Goal: Task Accomplishment & Management: Complete application form

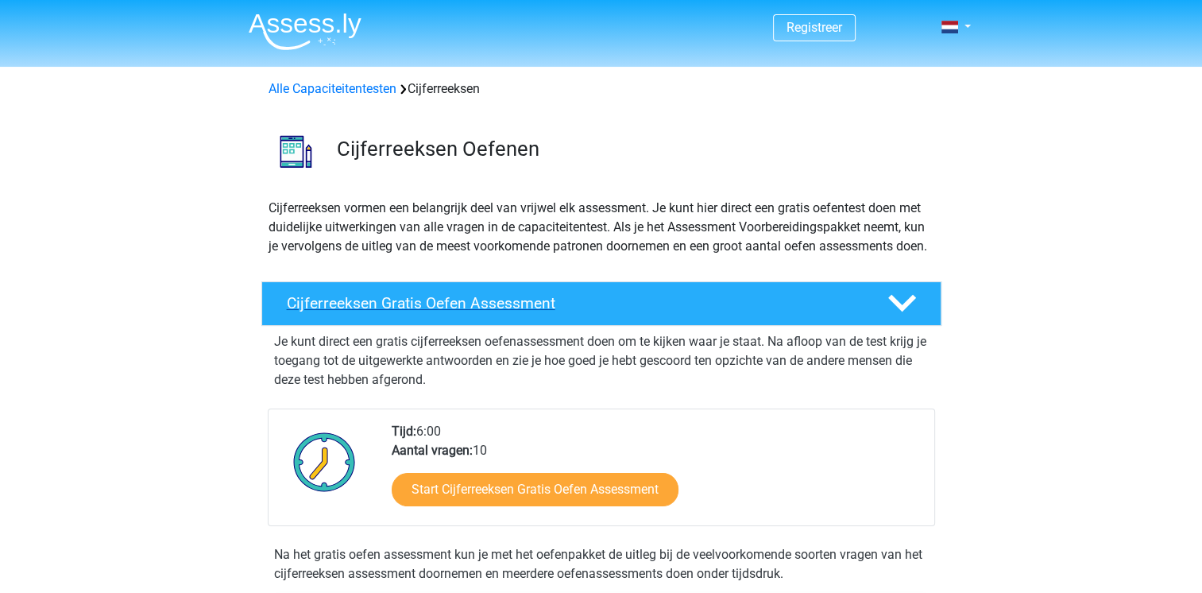
click at [333, 311] on div "Cijferreeksen Gratis Oefen Assessment" at bounding box center [601, 303] width 680 height 45
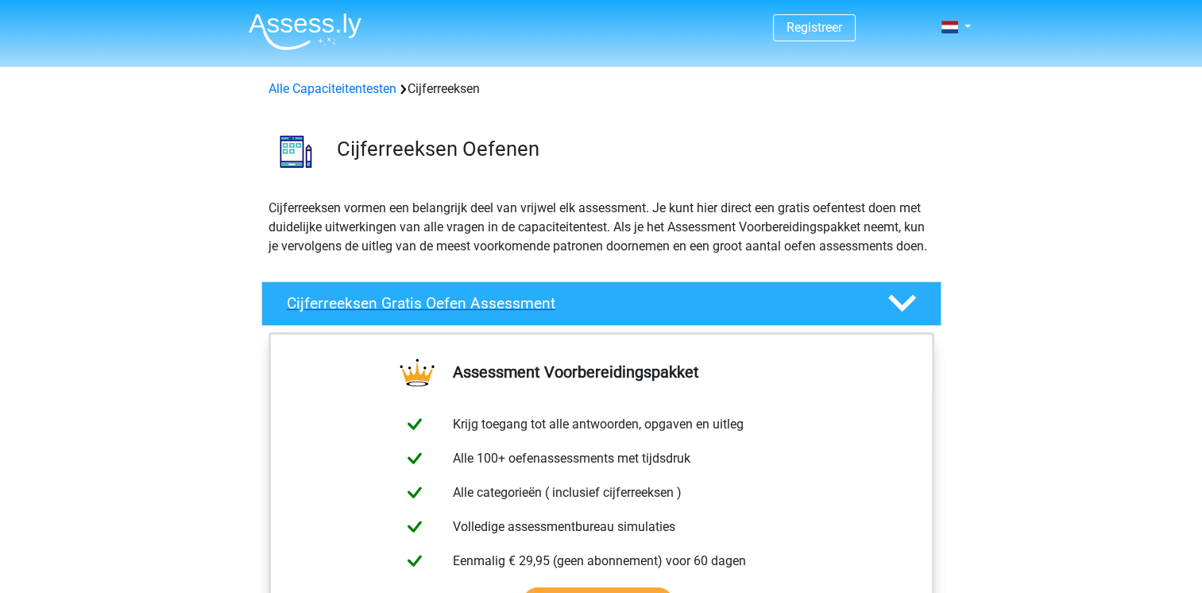
click at [333, 311] on div "Cijferreeksen Gratis Oefen Assessment" at bounding box center [601, 303] width 680 height 45
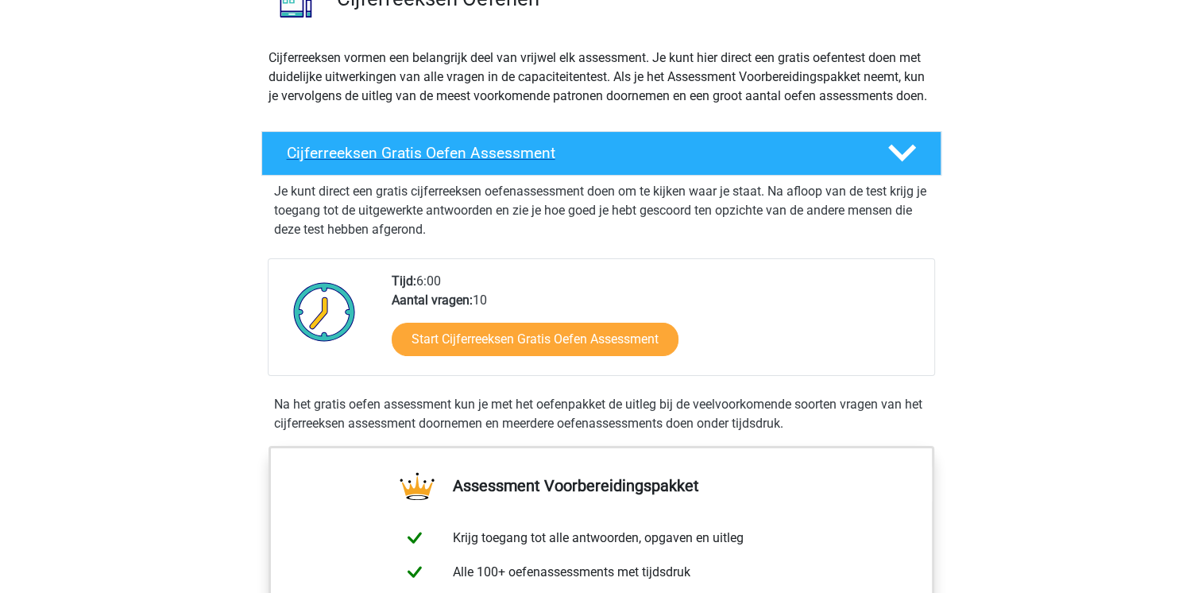
scroll to position [159, 0]
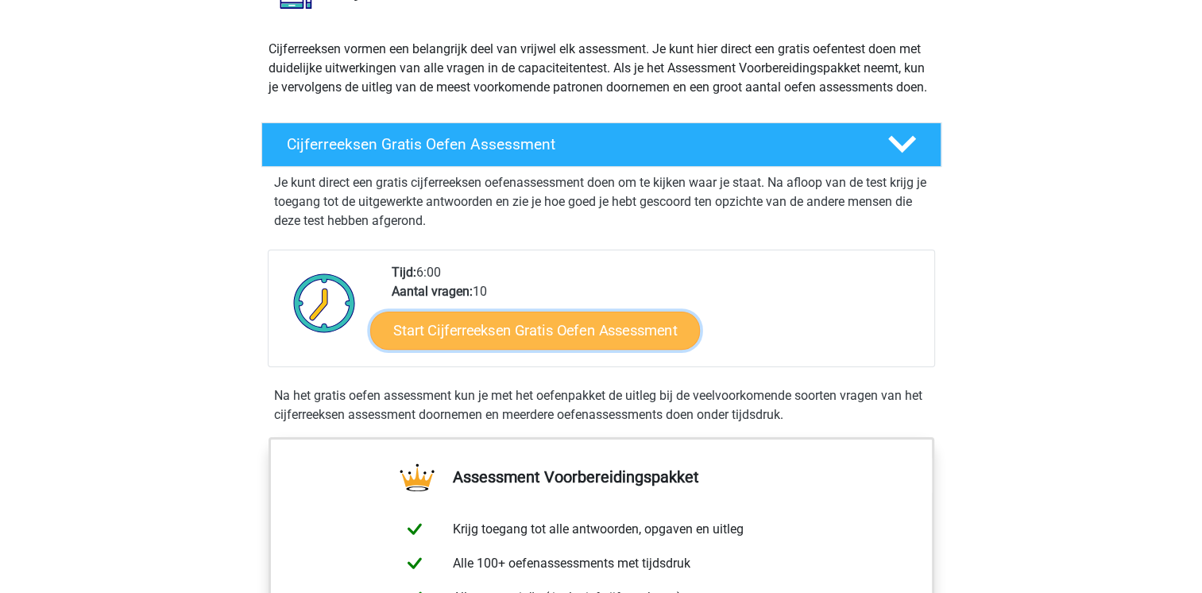
click at [486, 349] on link "Start Cijferreeksen Gratis Oefen Assessment" at bounding box center [535, 330] width 330 height 38
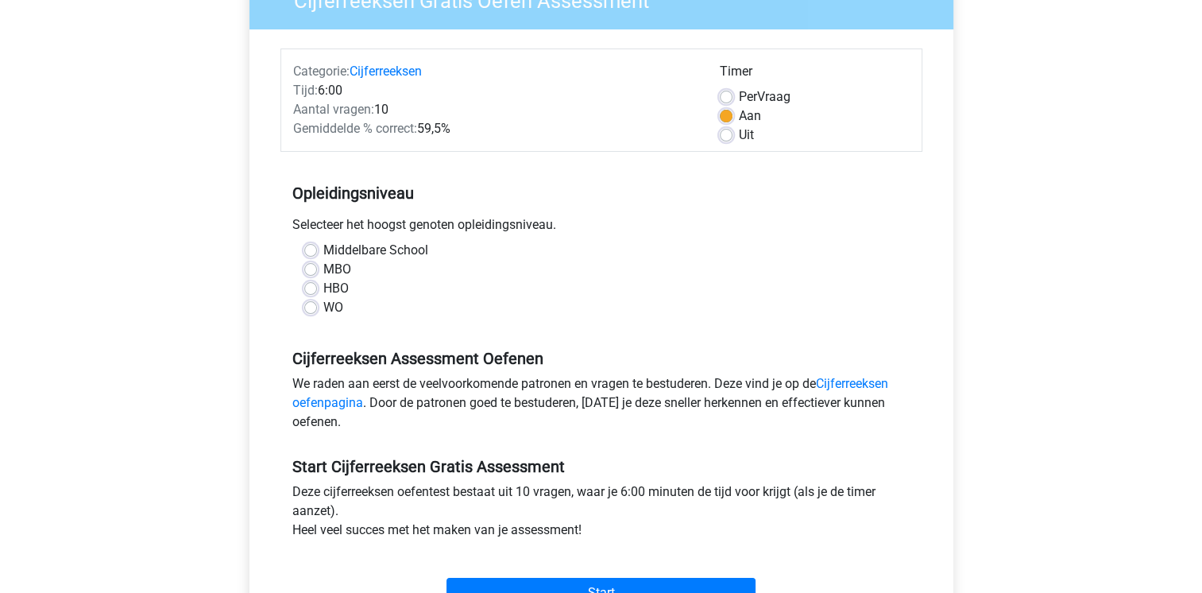
scroll to position [159, 0]
click at [323, 249] on label "Middelbare School" at bounding box center [375, 249] width 105 height 19
click at [310, 249] on input "Middelbare School" at bounding box center [310, 248] width 13 height 16
radio input "true"
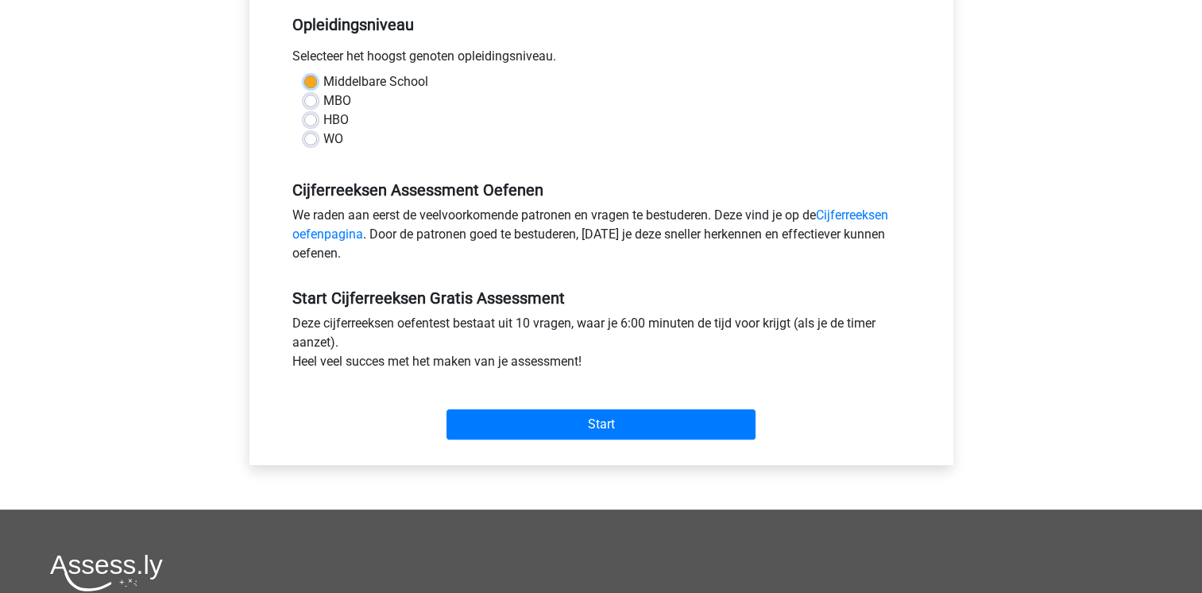
scroll to position [397, 0]
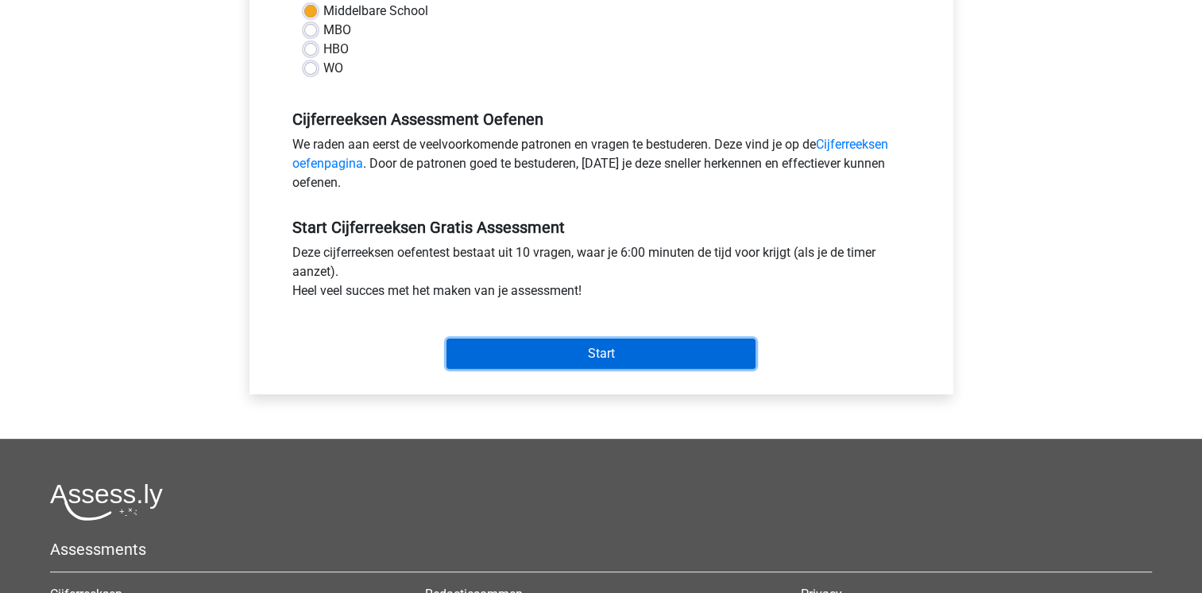
click at [494, 351] on input "Start" at bounding box center [601, 354] width 309 height 30
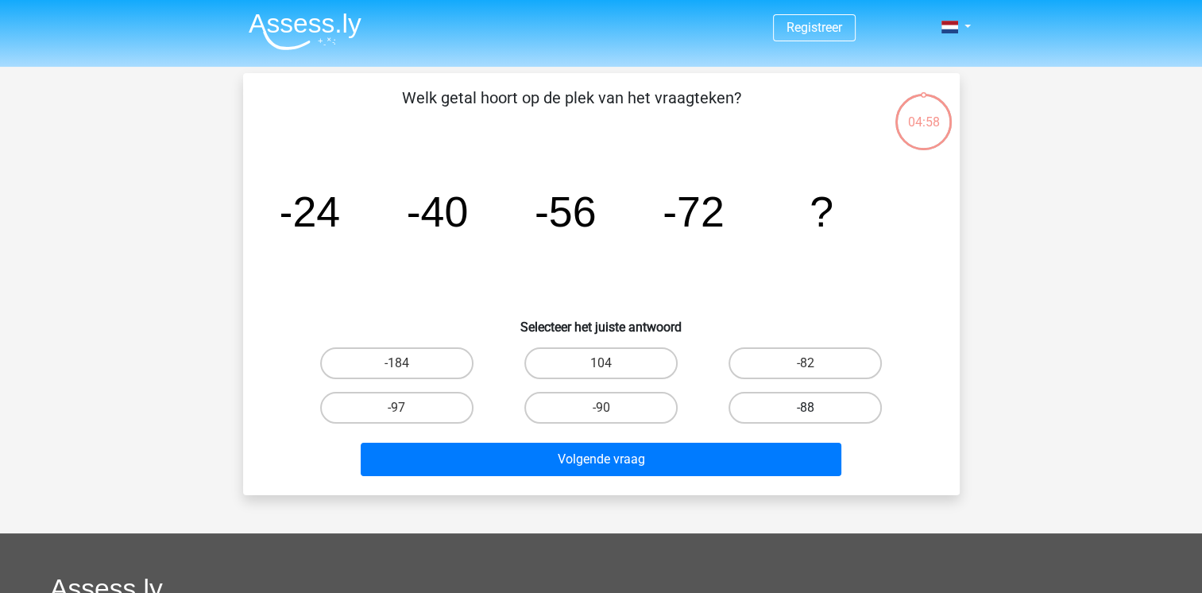
click at [764, 416] on label "-88" at bounding box center [805, 408] width 153 height 32
click at [806, 416] on input "-88" at bounding box center [811, 413] width 10 height 10
radio input "true"
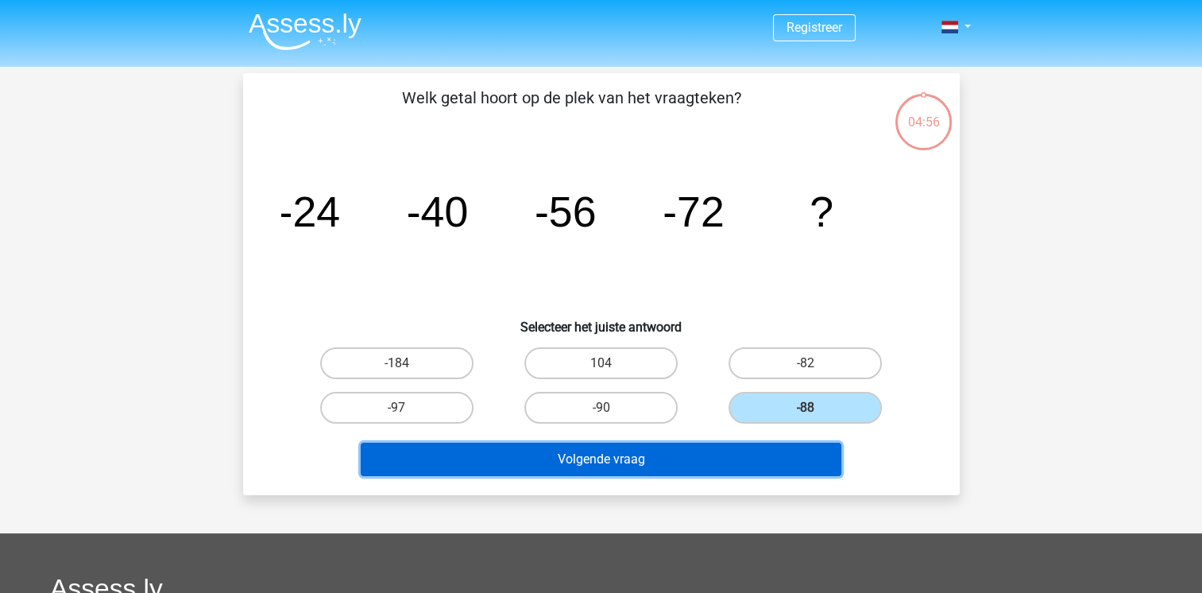
click at [634, 464] on button "Volgende vraag" at bounding box center [601, 459] width 481 height 33
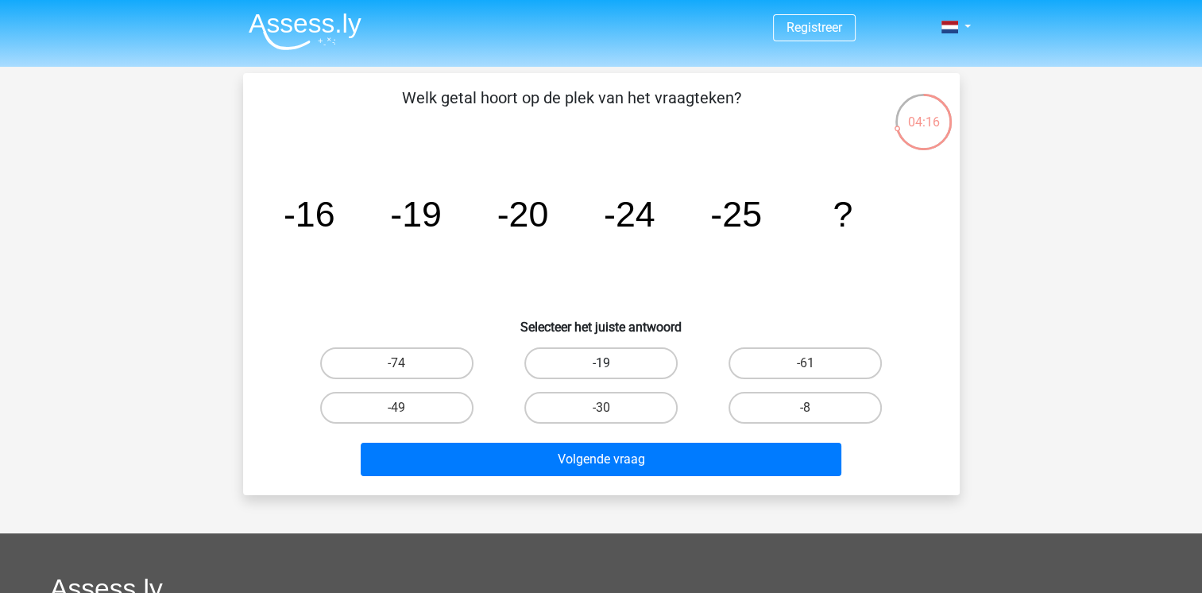
click at [585, 370] on label "-19" at bounding box center [601, 363] width 153 height 32
click at [601, 370] on input "-19" at bounding box center [606, 368] width 10 height 10
radio input "true"
click at [636, 410] on label "-30" at bounding box center [601, 408] width 153 height 32
click at [611, 410] on input "-30" at bounding box center [606, 413] width 10 height 10
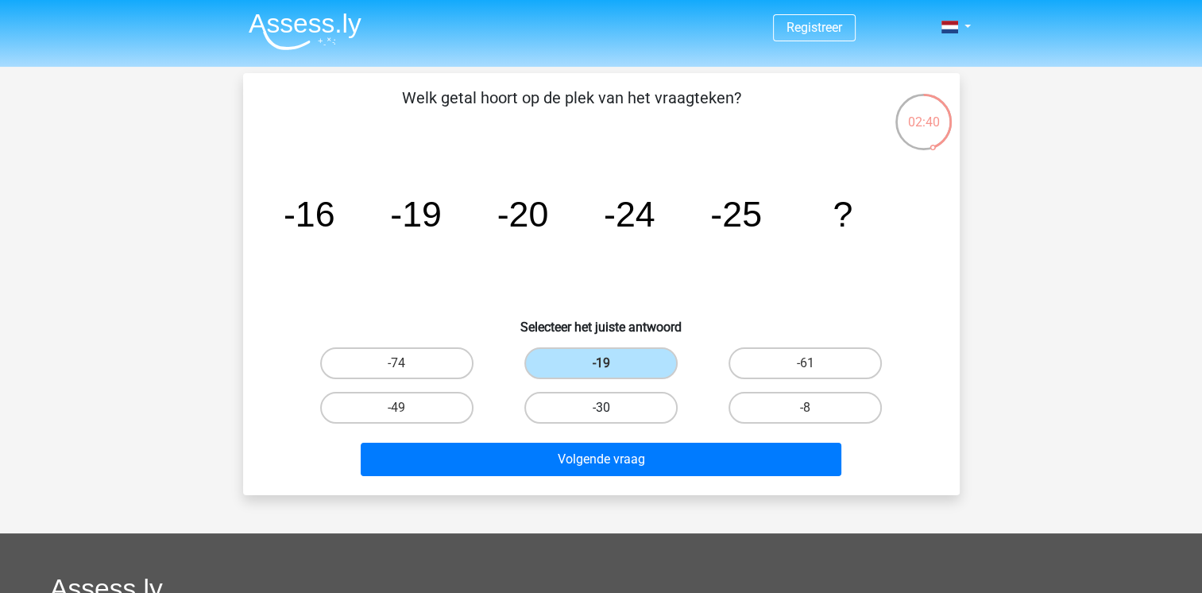
radio input "true"
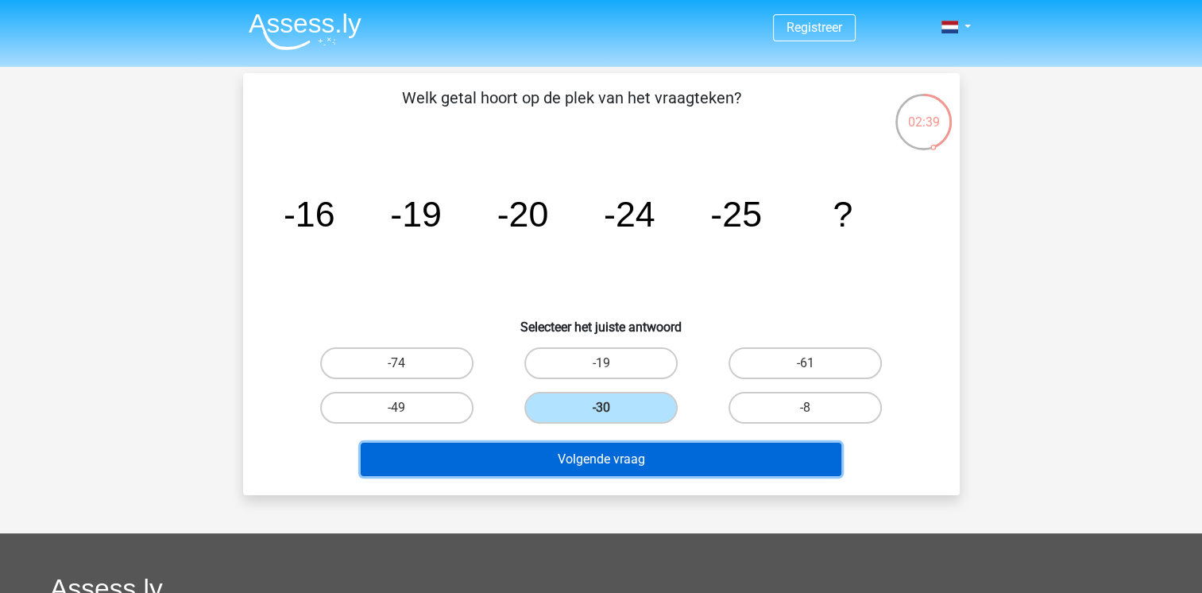
click at [649, 451] on button "Volgende vraag" at bounding box center [601, 459] width 481 height 33
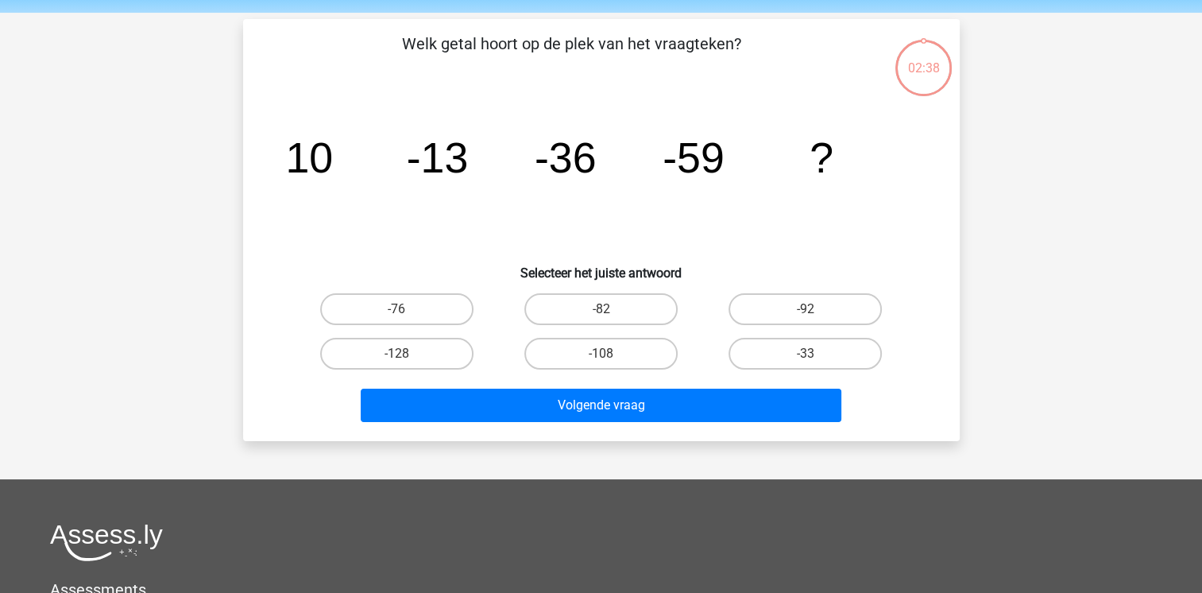
scroll to position [73, 0]
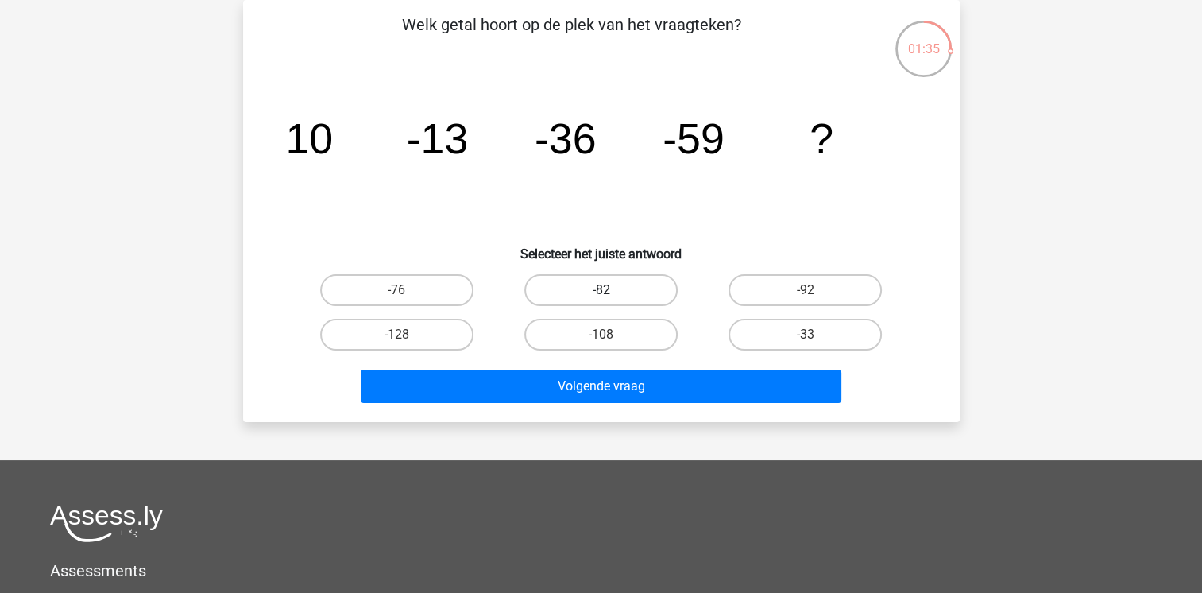
click at [626, 290] on label "-82" at bounding box center [601, 290] width 153 height 32
click at [611, 290] on input "-82" at bounding box center [606, 295] width 10 height 10
radio input "true"
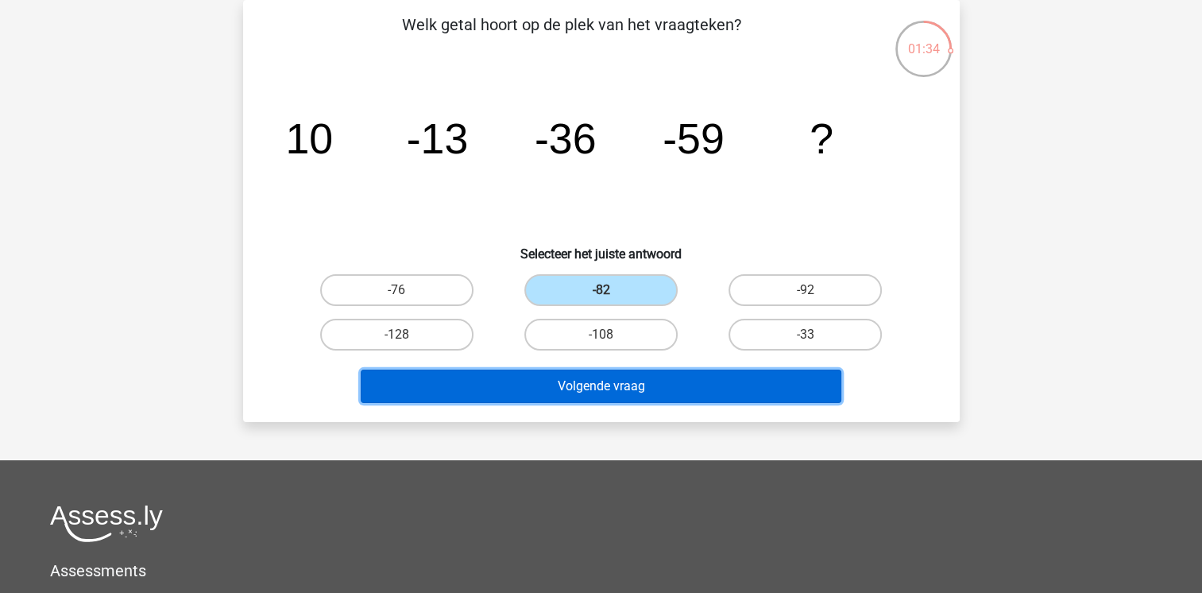
click at [640, 385] on button "Volgende vraag" at bounding box center [601, 386] width 481 height 33
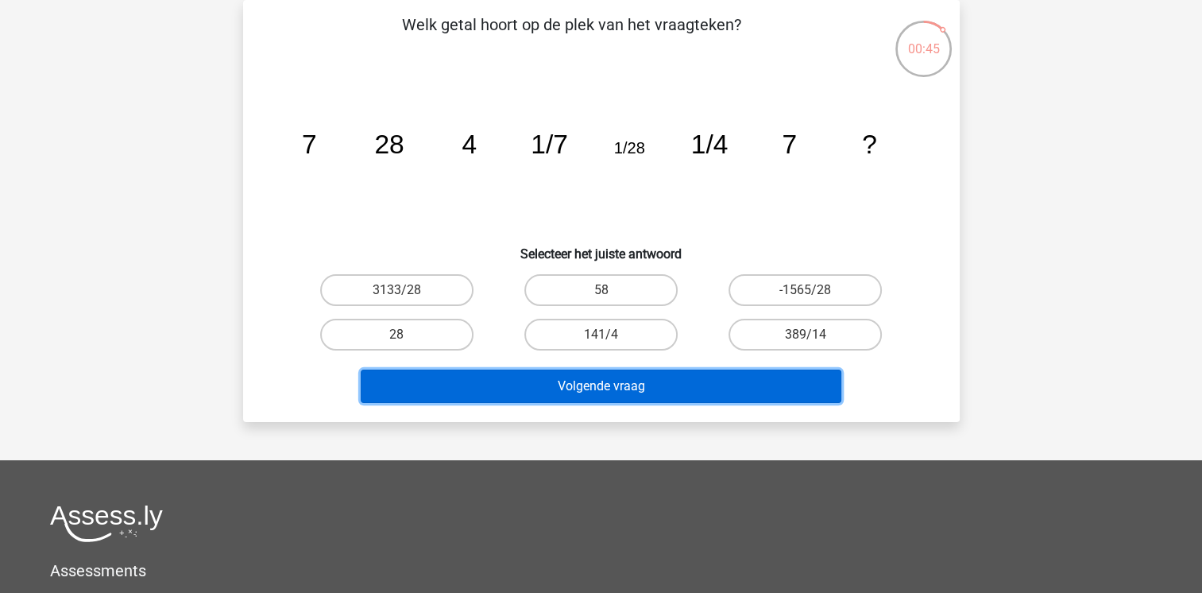
click at [625, 397] on button "Volgende vraag" at bounding box center [601, 386] width 481 height 33
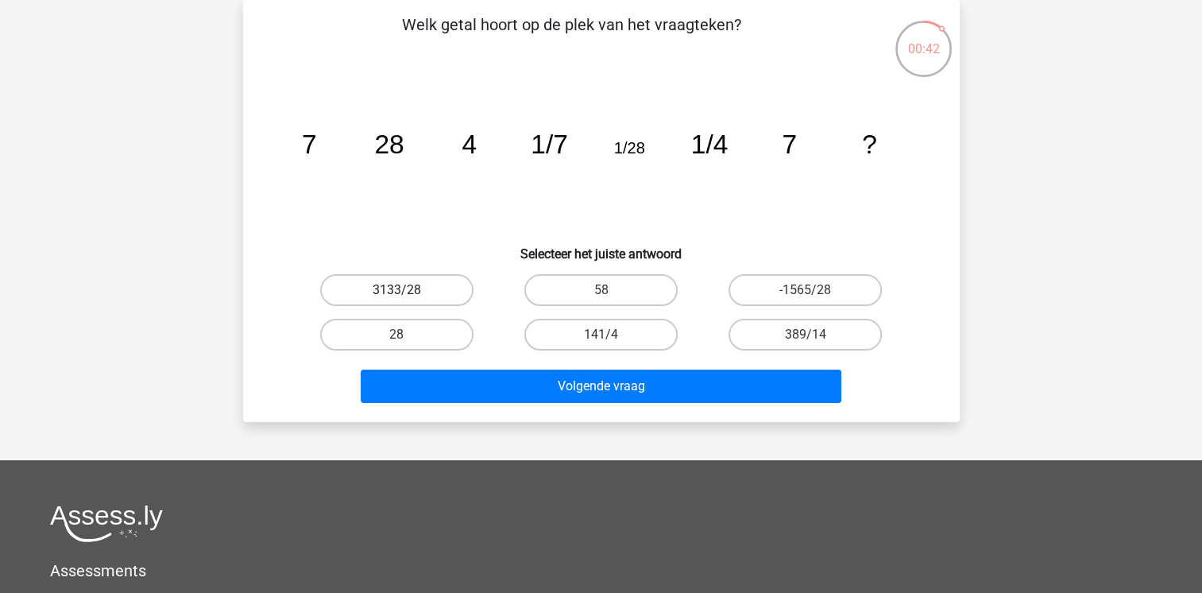
click at [439, 285] on label "3133/28" at bounding box center [396, 290] width 153 height 32
click at [407, 290] on input "3133/28" at bounding box center [402, 295] width 10 height 10
radio input "true"
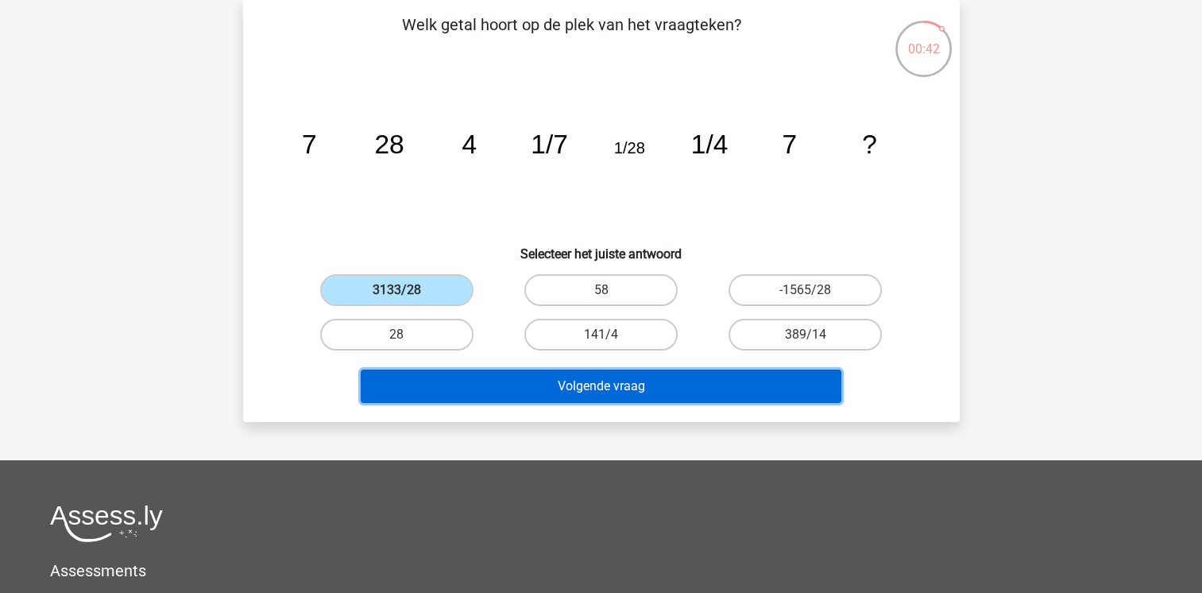
click at [583, 389] on button "Volgende vraag" at bounding box center [601, 386] width 481 height 33
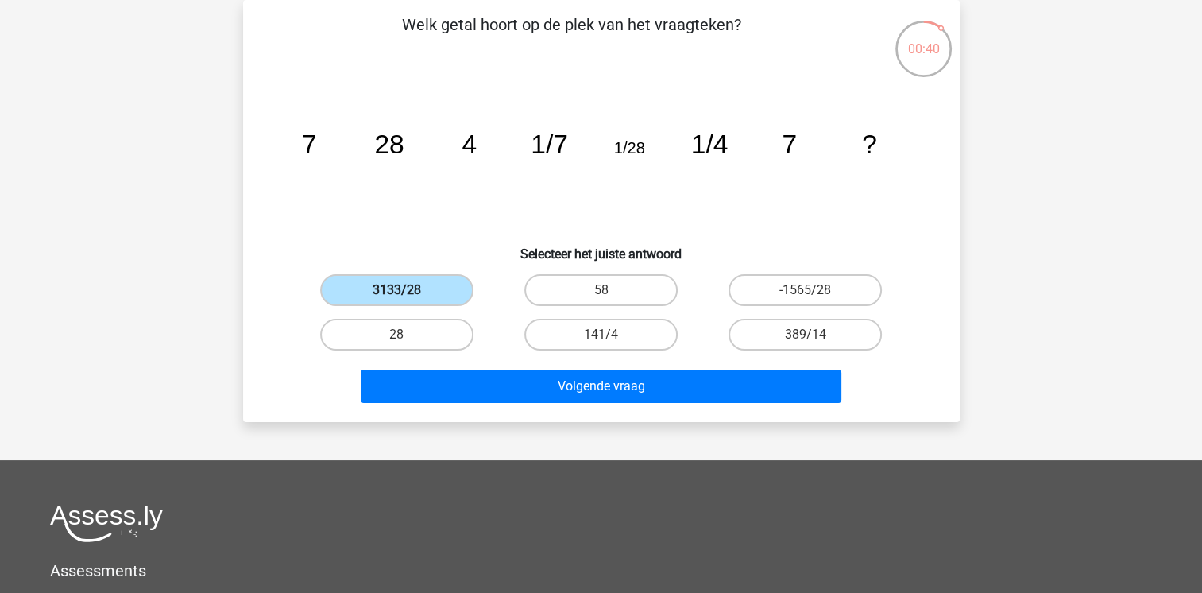
click at [378, 283] on label "3133/28" at bounding box center [396, 290] width 153 height 32
click at [397, 290] on input "3133/28" at bounding box center [402, 295] width 10 height 10
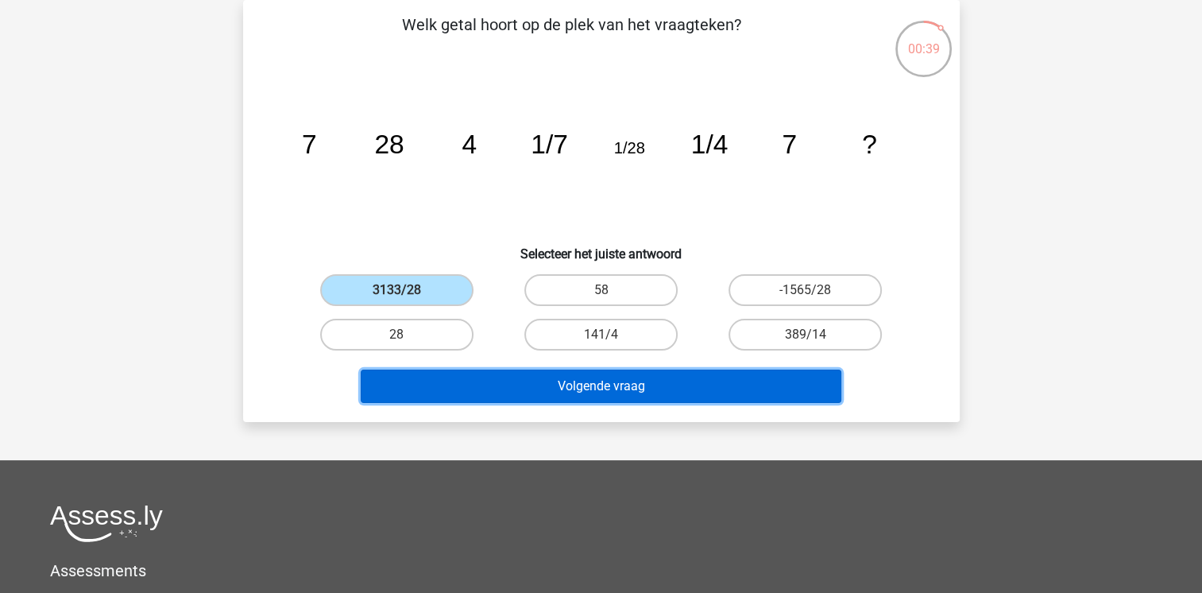
click at [625, 379] on button "Volgende vraag" at bounding box center [601, 386] width 481 height 33
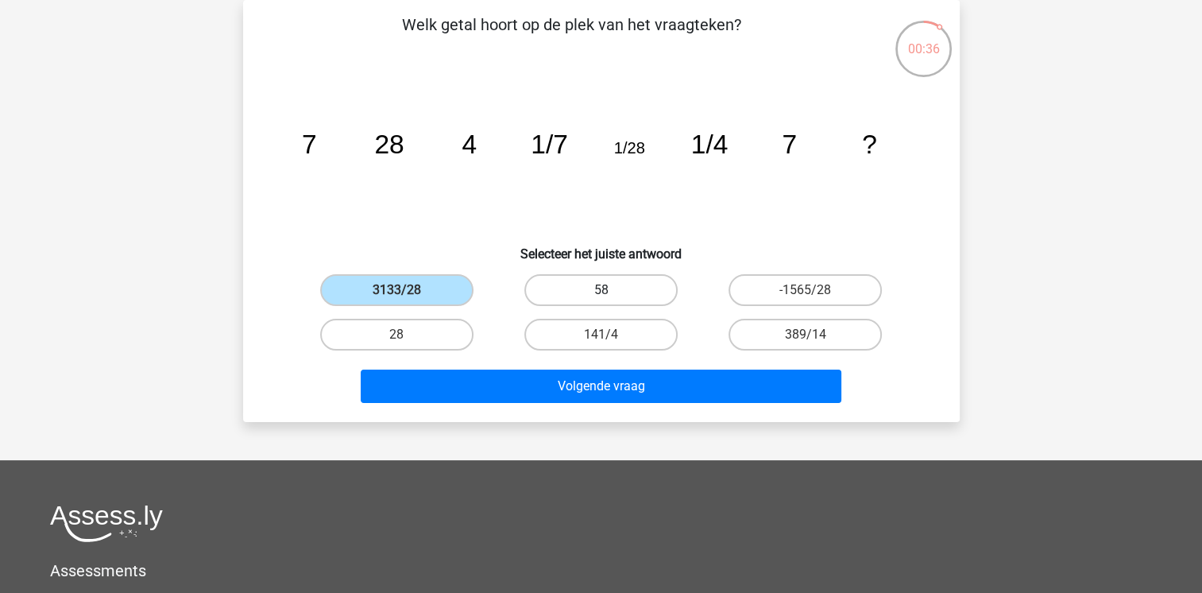
click at [567, 296] on label "58" at bounding box center [601, 290] width 153 height 32
click at [601, 296] on input "58" at bounding box center [606, 295] width 10 height 10
radio input "true"
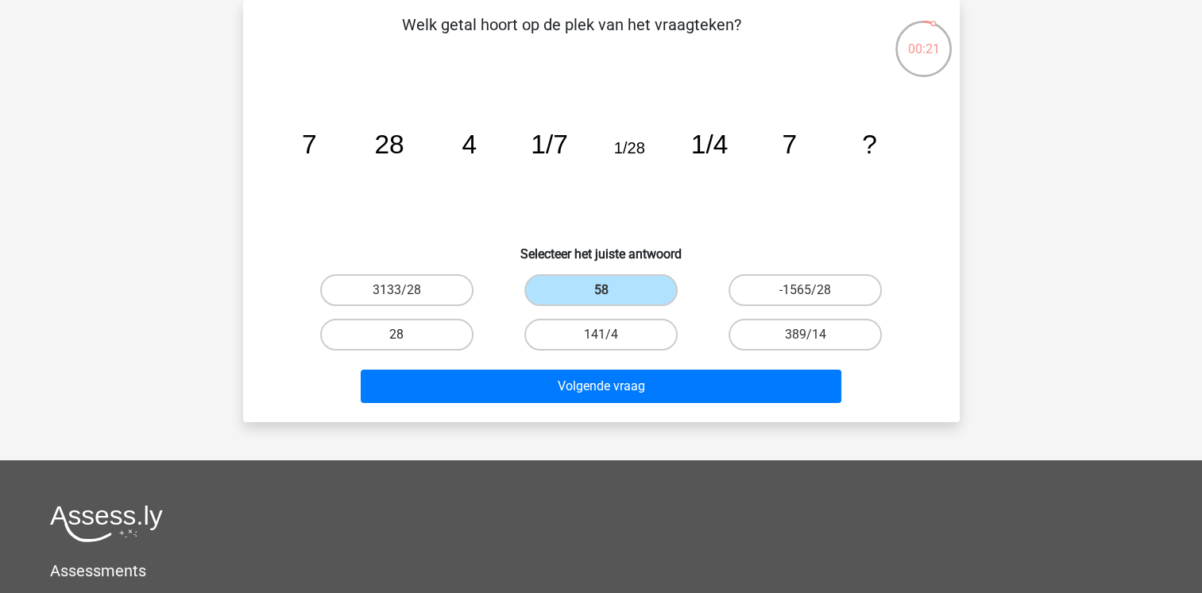
click at [432, 331] on label "28" at bounding box center [396, 335] width 153 height 32
click at [407, 335] on input "28" at bounding box center [402, 340] width 10 height 10
radio input "true"
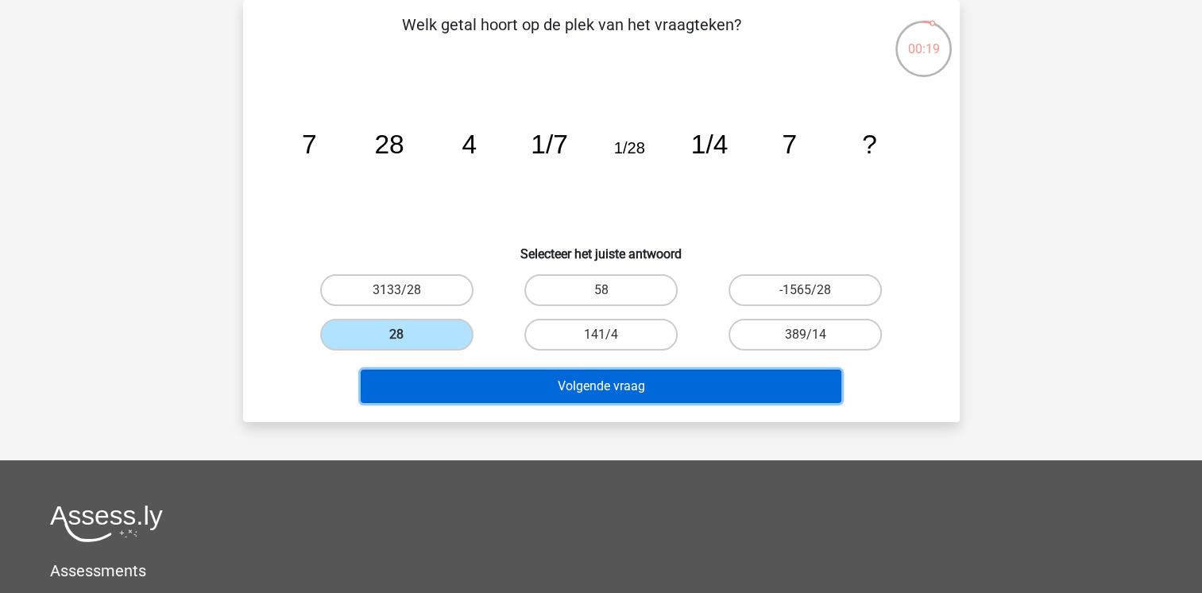
click at [561, 389] on button "Volgende vraag" at bounding box center [601, 386] width 481 height 33
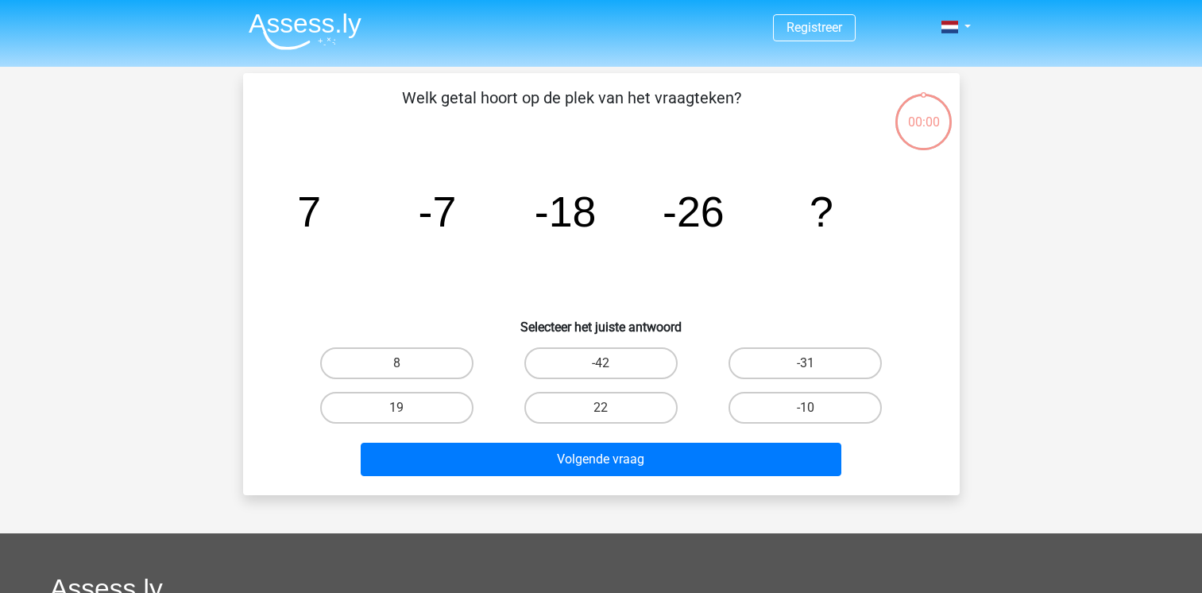
scroll to position [73, 0]
